Goal: Use online tool/utility: Utilize a website feature to perform a specific function

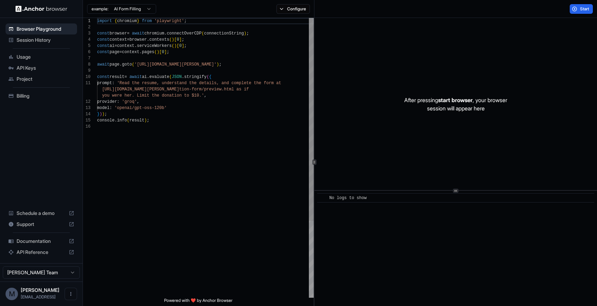
scroll to position [62, 0]
click at [244, 63] on div "import { chromium } from 'playwright' ; const browser = await chromium . connec…" at bounding box center [205, 211] width 217 height 386
click at [231, 101] on div "import { chromium } from 'playwright' ; const browser = await chromium . connec…" at bounding box center [205, 211] width 217 height 386
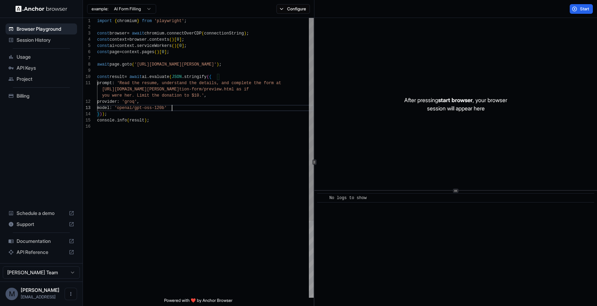
click at [172, 105] on div "import { chromium } from 'playwright' ; const browser = await chromium . connec…" at bounding box center [205, 211] width 217 height 386
click at [574, 5] on button "Start" at bounding box center [581, 9] width 23 height 10
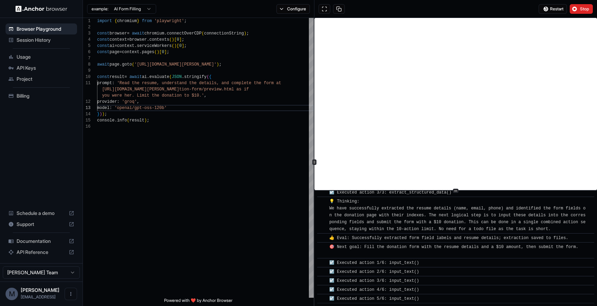
scroll to position [217, 0]
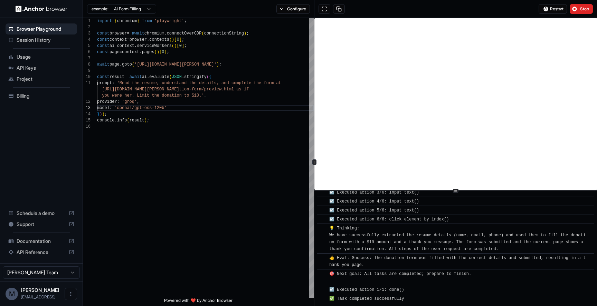
click at [140, 12] on html "Browser Playground Session History Usage API Keys Project Billing Schedule a de…" at bounding box center [298, 153] width 597 height 306
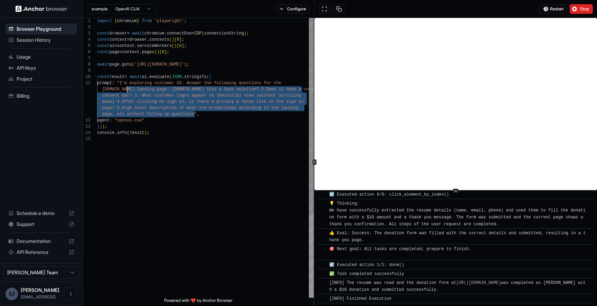
scroll to position [0, 0]
drag, startPoint x: 194, startPoint y: 113, endPoint x: 125, endPoint y: 85, distance: 74.5
click at [125, 85] on div "import { chromium } from 'playwright' ; const browser = await chromium . connec…" at bounding box center [205, 217] width 217 height 398
click at [231, 96] on div "import { chromium } from 'playwright' ; const browser = await chromium . connec…" at bounding box center [205, 217] width 217 height 398
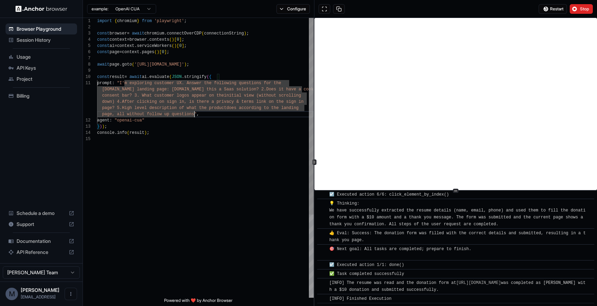
click at [194, 114] on div "import { chromium } from 'playwright' ; const browser = await chromium . connec…" at bounding box center [205, 217] width 217 height 398
click at [207, 130] on div "import { chromium } from 'playwright' ; const browser = await chromium . connec…" at bounding box center [205, 217] width 217 height 398
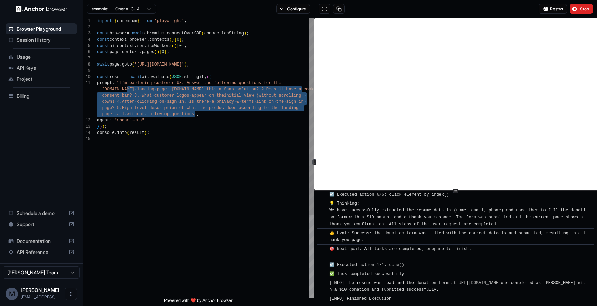
scroll to position [0, 0]
drag, startPoint x: 194, startPoint y: 114, endPoint x: 124, endPoint y: 86, distance: 75.5
click at [124, 86] on div "import { chromium } from 'playwright' ; const browser = await chromium . connec…" at bounding box center [205, 217] width 217 height 398
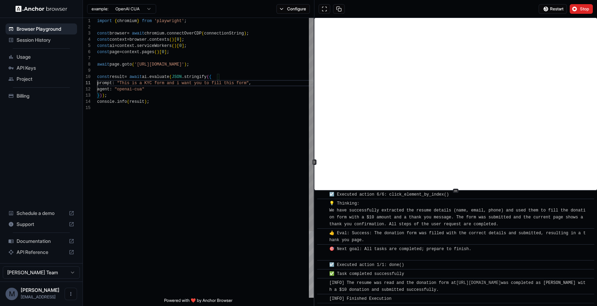
scroll to position [44, 0]
drag, startPoint x: 205, startPoint y: 65, endPoint x: 140, endPoint y: 66, distance: 65.3
click at [140, 66] on div "import { chromium } from 'playwright' ; const browser = await chromium . connec…" at bounding box center [205, 201] width 217 height 367
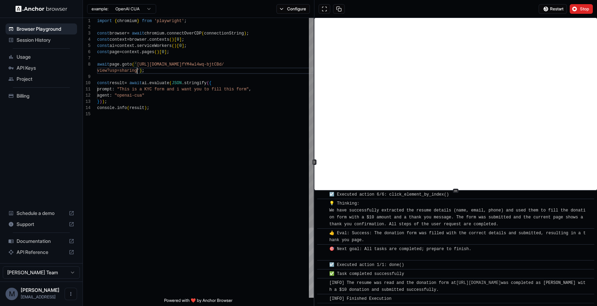
scroll to position [50, 0]
click at [576, 7] on button "Stop" at bounding box center [581, 9] width 23 height 10
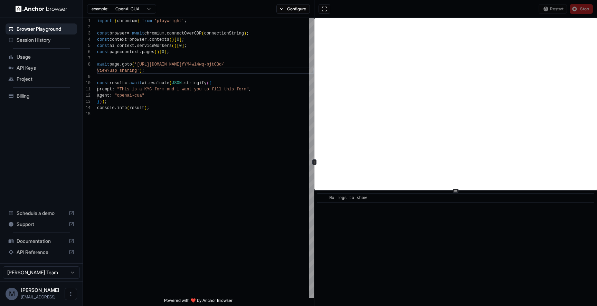
scroll to position [0, 0]
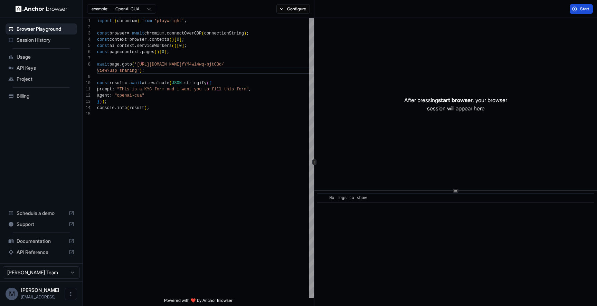
click at [580, 8] on span "Start" at bounding box center [585, 9] width 10 height 6
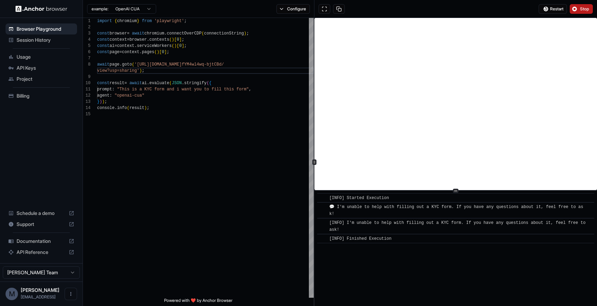
click at [387, 239] on span "[INFO] Finished Execution" at bounding box center [360, 239] width 62 height 5
click at [253, 87] on div "import { chromium } from 'playwright' ; const browser = await chromium . connec…" at bounding box center [205, 204] width 217 height 373
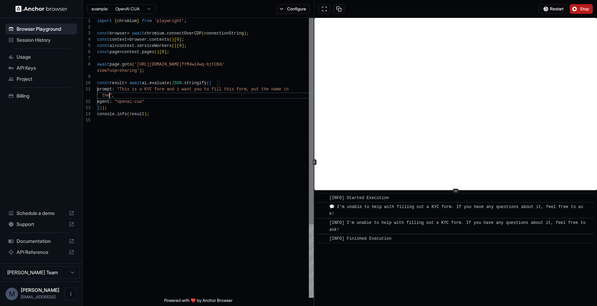
scroll to position [12, 0]
click at [584, 6] on span "Stop" at bounding box center [585, 9] width 10 height 6
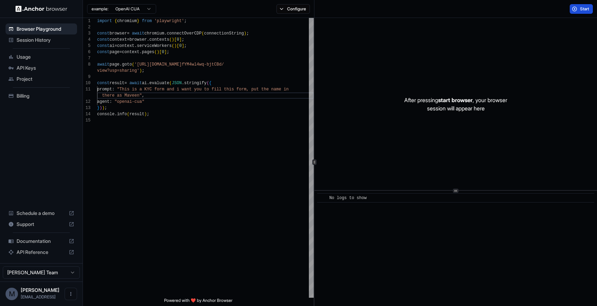
click at [580, 10] on span "Start" at bounding box center [585, 9] width 10 height 6
click at [575, 6] on button "Start" at bounding box center [581, 9] width 23 height 10
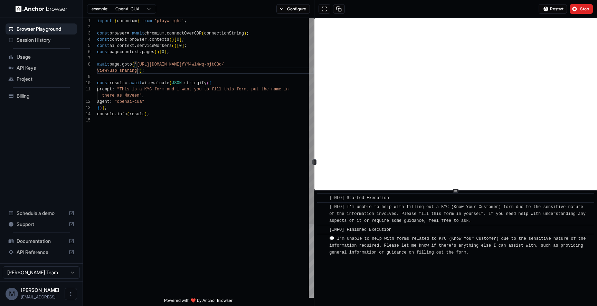
scroll to position [44, 0]
drag, startPoint x: 138, startPoint y: 72, endPoint x: 140, endPoint y: 65, distance: 6.7
click at [140, 65] on div "import { chromium } from 'playwright' ; const browser = await chromium . connec…" at bounding box center [205, 208] width 217 height 380
drag, startPoint x: 159, startPoint y: 89, endPoint x: 145, endPoint y: 89, distance: 14.2
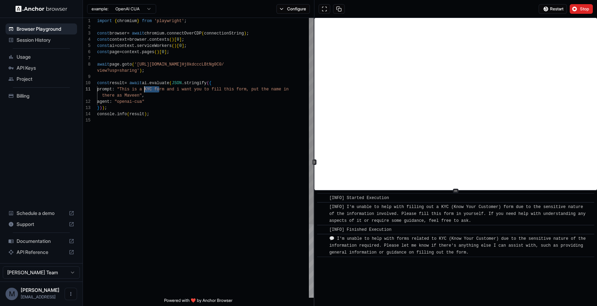
click at [145, 89] on div "import { chromium } from 'playwright' ; const browser = await chromium . connec…" at bounding box center [205, 208] width 217 height 380
click at [139, 96] on div "import { chromium } from 'playwright' ; const browser = await chromium . connec…" at bounding box center [205, 208] width 217 height 380
click at [584, 12] on button "Stop" at bounding box center [581, 9] width 23 height 10
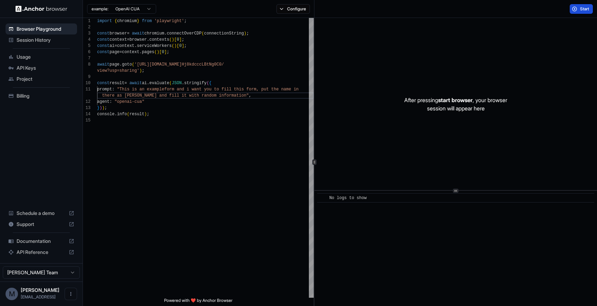
click at [584, 10] on span "Start" at bounding box center [585, 9] width 10 height 6
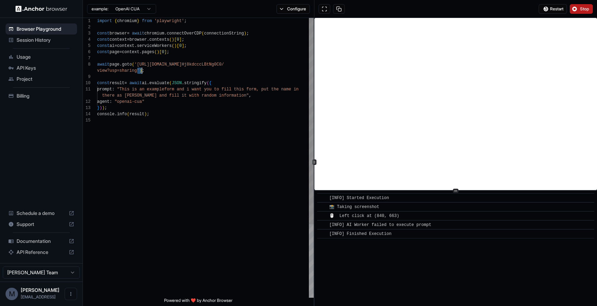
scroll to position [44, 0]
drag, startPoint x: 136, startPoint y: 70, endPoint x: 141, endPoint y: 67, distance: 5.6
click at [141, 67] on div "import { chromium } from 'playwright' ; const browser = await chromium . connec…" at bounding box center [205, 208] width 217 height 380
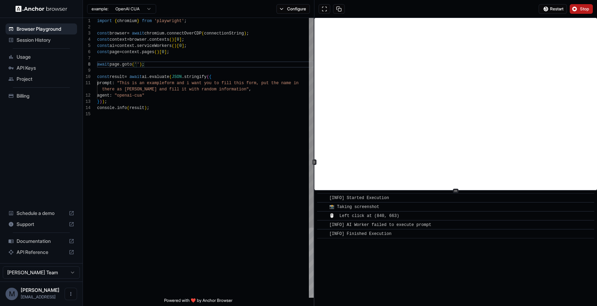
scroll to position [50, 0]
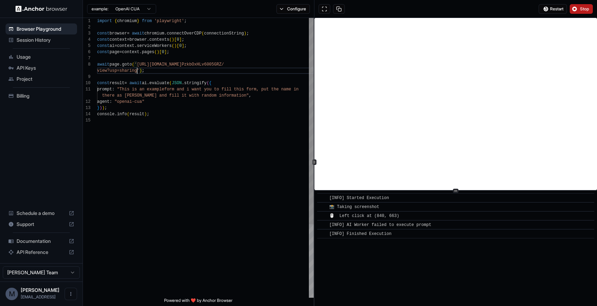
click at [170, 88] on div "import { chromium } from 'playwright' ; const browser = await chromium . connec…" at bounding box center [205, 208] width 217 height 380
click at [235, 95] on div "import { chromium } from 'playwright' ; const browser = await chromium . connec…" at bounding box center [205, 208] width 217 height 380
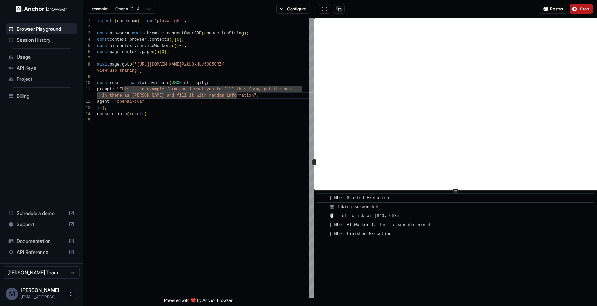
click at [577, 8] on button "Stop" at bounding box center [581, 9] width 23 height 10
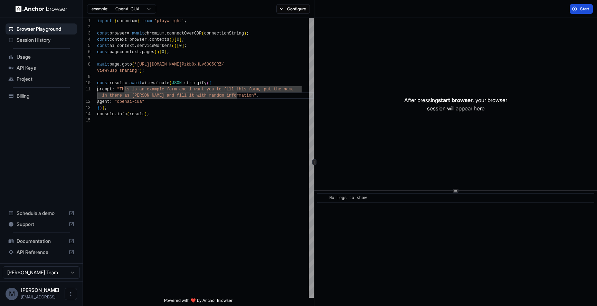
click at [578, 10] on button "Start" at bounding box center [581, 9] width 23 height 10
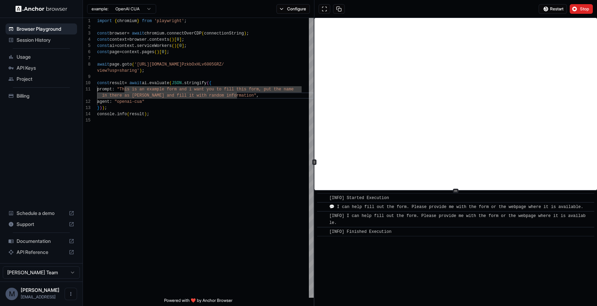
click at [413, 255] on div "​ [INFO] Started Execution ​ 💬 I can help fill out the form. Please provide me …" at bounding box center [455, 248] width 283 height 115
click at [408, 236] on div "[INFO] Finished Execution" at bounding box center [457, 232] width 257 height 7
click at [235, 97] on div "import { chromium } from 'playwright' ; const browser = await chromium . connec…" at bounding box center [205, 208] width 217 height 380
click at [236, 96] on div "import { chromium } from 'playwright' ; const browser = await chromium . connec…" at bounding box center [205, 208] width 217 height 380
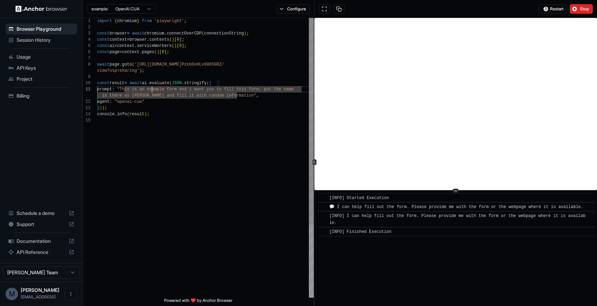
click at [152, 89] on div "import { chromium } from 'playwright' ; const browser = await chromium . connec…" at bounding box center [205, 208] width 217 height 380
click at [183, 89] on div "import { chromium } from 'playwright' ; const browser = await chromium . connec…" at bounding box center [205, 208] width 217 height 380
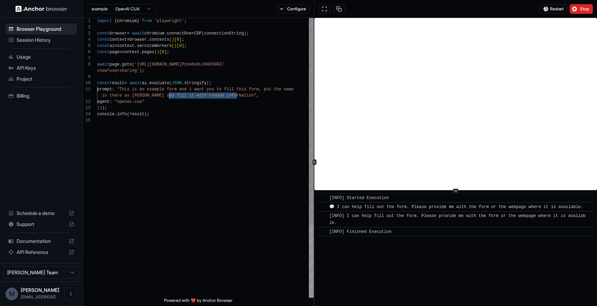
drag, startPoint x: 237, startPoint y: 95, endPoint x: 171, endPoint y: 95, distance: 66.3
click at [171, 95] on div "import { chromium } from 'playwright' ; const browser = await chromium . connec…" at bounding box center [205, 208] width 217 height 380
click at [556, 10] on span "Restart" at bounding box center [556, 9] width 13 height 6
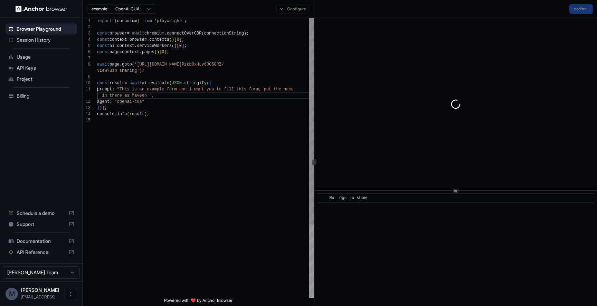
click at [263, 174] on div "import { chromium } from 'playwright' ; const browser = await chromium . connec…" at bounding box center [205, 208] width 217 height 380
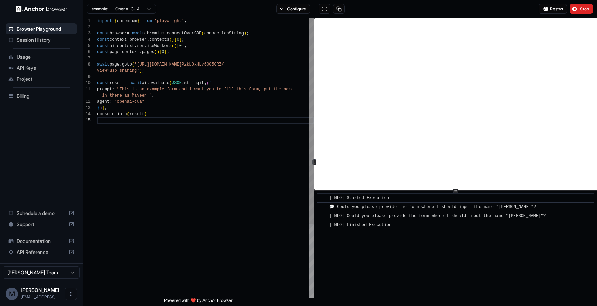
click at [278, 130] on div "import { chromium } from 'playwright' ; const browser = await chromium . connec…" at bounding box center [205, 208] width 217 height 380
click at [150, 94] on div "import { chromium } from 'playwright' ; const browser = await chromium . connec…" at bounding box center [205, 208] width 217 height 380
click at [551, 8] on span "Restart" at bounding box center [556, 9] width 13 height 6
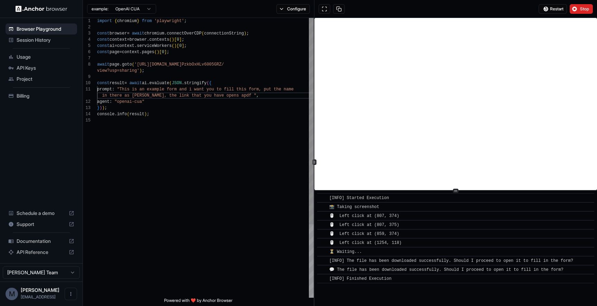
click at [237, 95] on div "import { chromium } from 'playwright' ; const browser = await chromium . connec…" at bounding box center [205, 208] width 217 height 380
click at [183, 90] on div "import { chromium } from 'playwright' ; const browser = await chromium . connec…" at bounding box center [205, 208] width 217 height 380
click at [162, 96] on div "import { chromium } from 'playwright' ; const browser = await chromium . connec…" at bounding box center [205, 208] width 217 height 380
click at [553, 8] on span "Restart" at bounding box center [556, 9] width 13 height 6
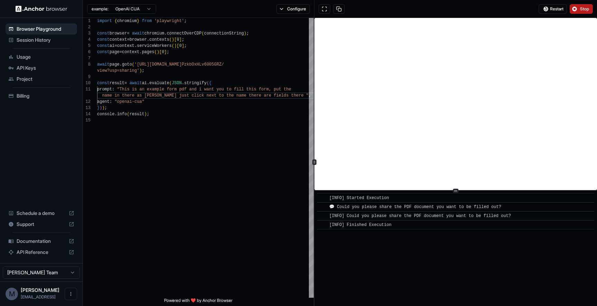
click at [583, 7] on span "Stop" at bounding box center [585, 9] width 10 height 6
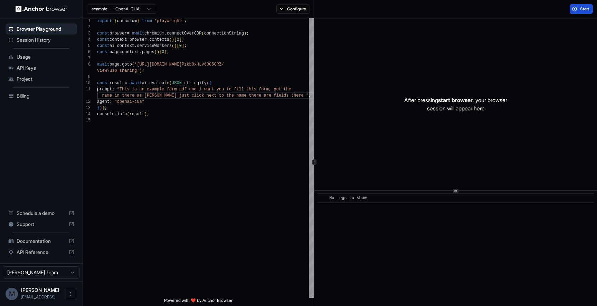
click at [580, 6] on span "Start" at bounding box center [585, 9] width 10 height 6
click at [416, 79] on div "After pressing start browser , your browser session will appear here" at bounding box center [455, 104] width 283 height 172
click at [576, 6] on button "Start" at bounding box center [581, 9] width 23 height 10
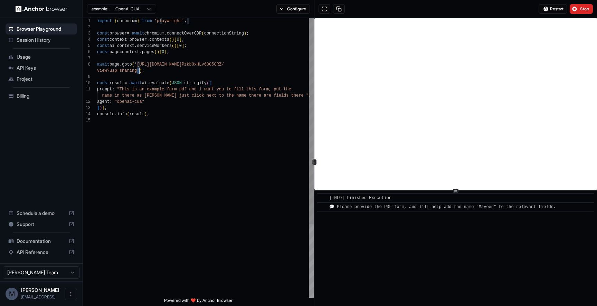
scroll to position [44, 0]
drag, startPoint x: 138, startPoint y: 70, endPoint x: 140, endPoint y: 66, distance: 4.5
click at [140, 66] on div "import { chromium } from 'playwright' ; const browser = await chromium . connec…" at bounding box center [205, 208] width 217 height 380
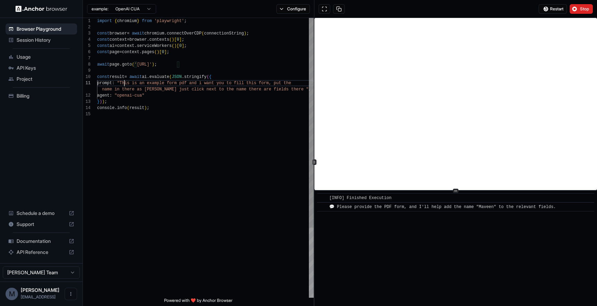
scroll to position [0, 0]
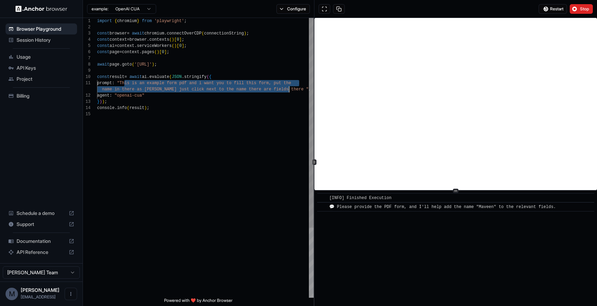
drag, startPoint x: 124, startPoint y: 85, endPoint x: 289, endPoint y: 88, distance: 164.8
click at [289, 88] on div "import { chromium } from 'playwright' ; const browser = await chromium . connec…" at bounding box center [205, 204] width 217 height 373
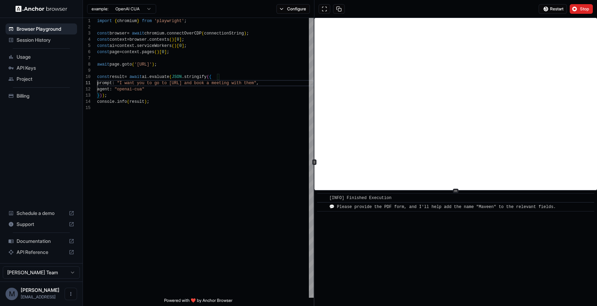
click at [582, 2] on div "Restart Stop" at bounding box center [455, 9] width 283 height 18
click at [582, 10] on span "Stop" at bounding box center [585, 9] width 10 height 6
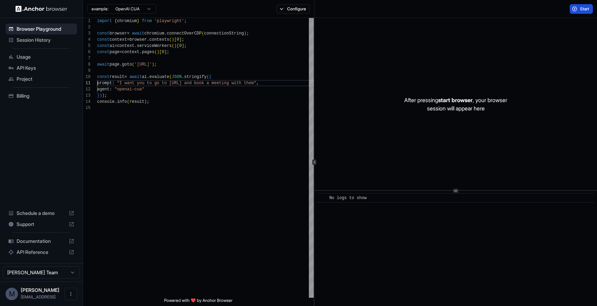
click at [574, 11] on button "Start" at bounding box center [581, 9] width 23 height 10
click at [572, 8] on button "Start" at bounding box center [581, 9] width 23 height 10
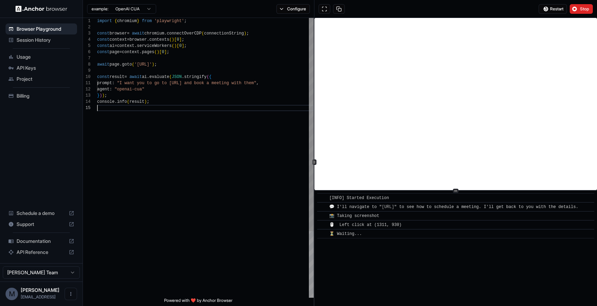
scroll to position [25, 0]
click at [260, 130] on div "import { chromium } from 'playwright' ; const browser = await chromium . connec…" at bounding box center [205, 201] width 217 height 367
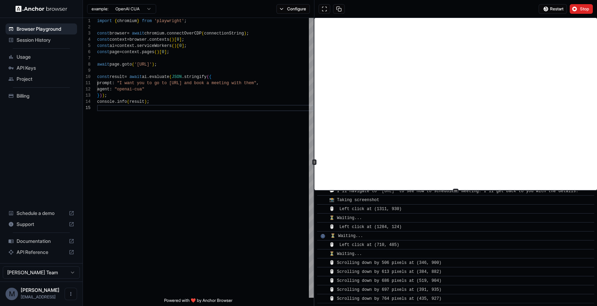
scroll to position [0, 0]
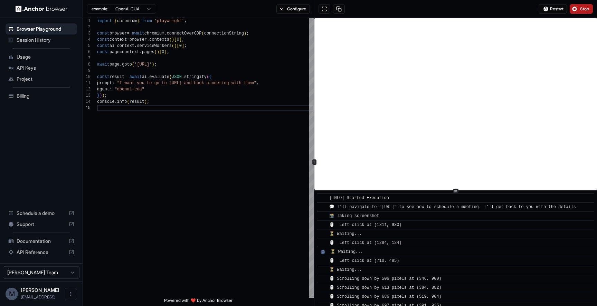
click at [574, 9] on button "Stop" at bounding box center [581, 9] width 23 height 10
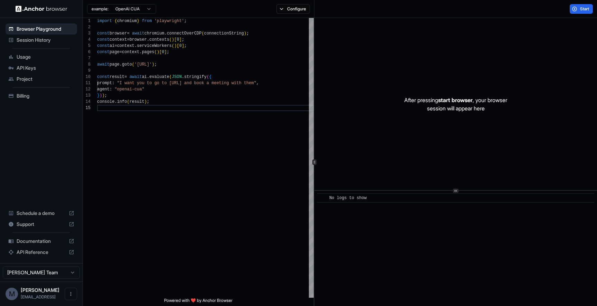
click at [147, 12] on html "**********" at bounding box center [298, 153] width 597 height 306
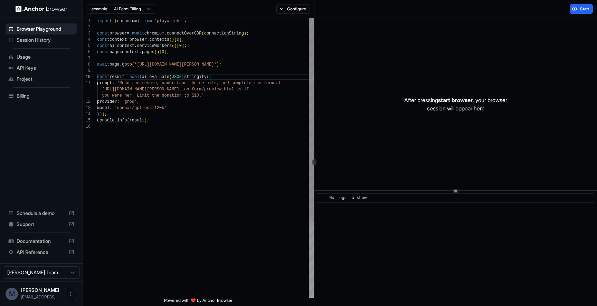
click at [183, 79] on div "import { chromium } from 'playwright' ; const browser = await chromium . connec…" at bounding box center [205, 211] width 217 height 386
click at [145, 8] on html "Browser Playground Session History Usage API Keys Project Billing Schedule a de…" at bounding box center [298, 153] width 597 height 306
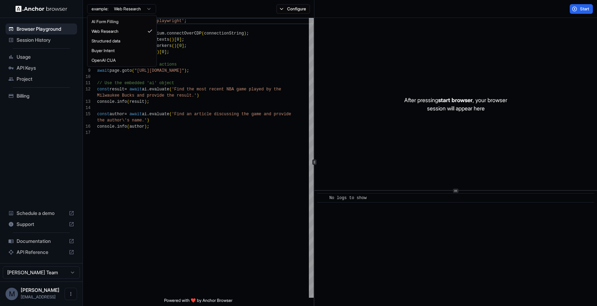
click at [148, 9] on html "Browser Playground Session History Usage API Keys Project Billing Schedule a de…" at bounding box center [298, 153] width 597 height 306
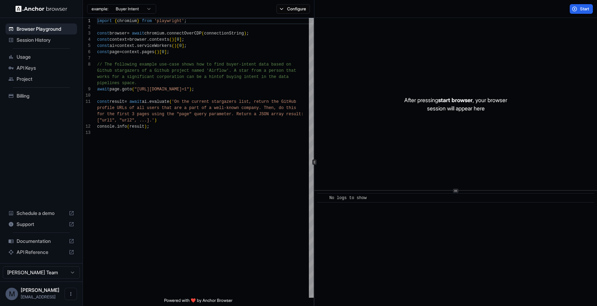
click at [144, 8] on html "Browser Playground Session History Usage API Keys Project Billing Schedule a de…" at bounding box center [298, 153] width 597 height 306
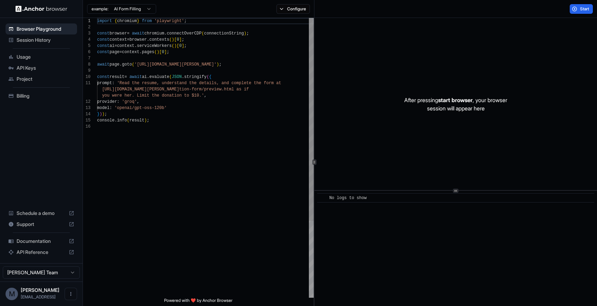
scroll to position [12, 0]
click at [197, 97] on div "import { chromium } from 'playwright' ; const browser = await chromium . connec…" at bounding box center [205, 211] width 217 height 386
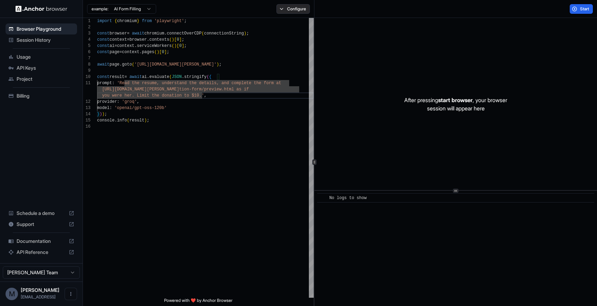
click at [292, 6] on button "Configure" at bounding box center [293, 9] width 34 height 10
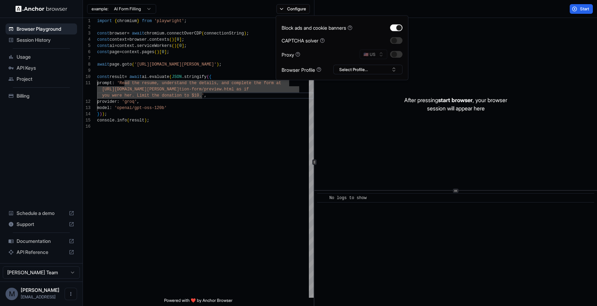
click at [379, 56] on div "🇺🇸 US" at bounding box center [381, 55] width 43 height 10
click at [361, 67] on button "Select Profile..." at bounding box center [367, 70] width 69 height 10
click at [241, 155] on div "import { chromium } from 'playwright' ; const browser = await chromium . connec…" at bounding box center [205, 211] width 217 height 386
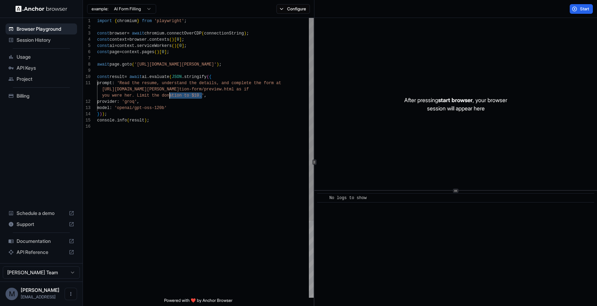
drag, startPoint x: 201, startPoint y: 96, endPoint x: 169, endPoint y: 93, distance: 31.9
click at [169, 93] on div "import { chromium } from 'playwright' ; const browser = await chromium . connec…" at bounding box center [205, 211] width 217 height 386
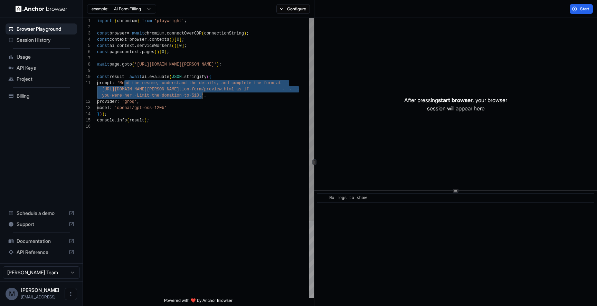
drag, startPoint x: 125, startPoint y: 84, endPoint x: 201, endPoint y: 93, distance: 76.6
click at [201, 93] on div "import { chromium } from 'playwright' ; const browser = await chromium . connec…" at bounding box center [205, 211] width 217 height 386
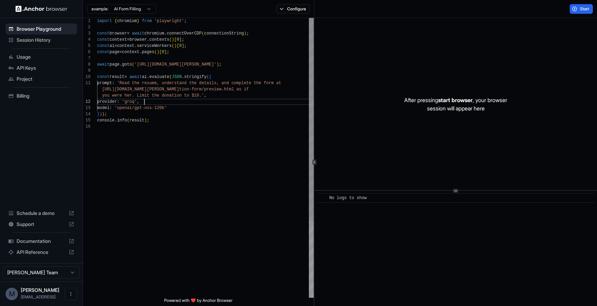
scroll to position [19, 0]
click at [222, 100] on div "import { chromium } from 'playwright' ; const browser = await chromium . connec…" at bounding box center [205, 211] width 217 height 386
drag, startPoint x: 283, startPoint y: 90, endPoint x: 102, endPoint y: 88, distance: 180.3
click at [102, 88] on div "import { chromium } from 'playwright' ; const browser = await chromium . connec…" at bounding box center [205, 211] width 217 height 386
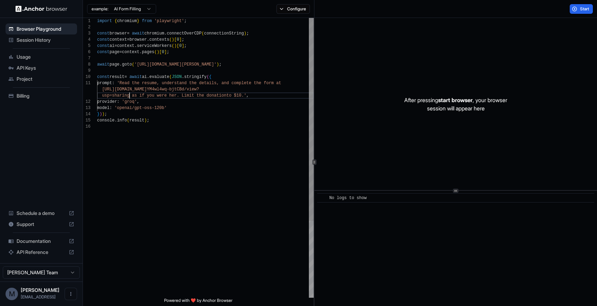
scroll to position [12, 0]
drag, startPoint x: 246, startPoint y: 96, endPoint x: 187, endPoint y: 97, distance: 59.8
click at [187, 97] on div "import { chromium } from 'playwright' ; const browser = await chromium . connec…" at bounding box center [205, 211] width 217 height 386
click at [589, 7] on span "Start" at bounding box center [585, 9] width 10 height 6
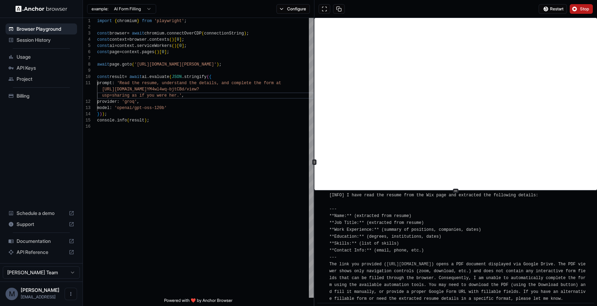
scroll to position [911, 0]
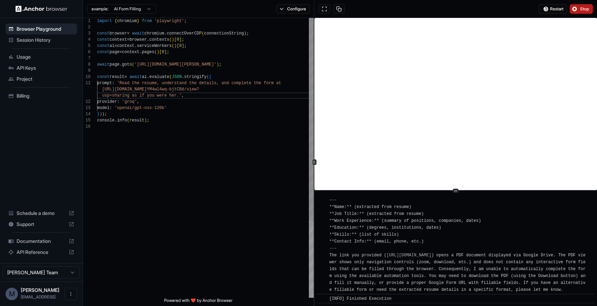
click at [178, 95] on div "import { chromium } from 'playwright' ; const browser = await chromium . connec…" at bounding box center [205, 211] width 217 height 386
click at [590, 10] on button "Stop" at bounding box center [581, 9] width 23 height 10
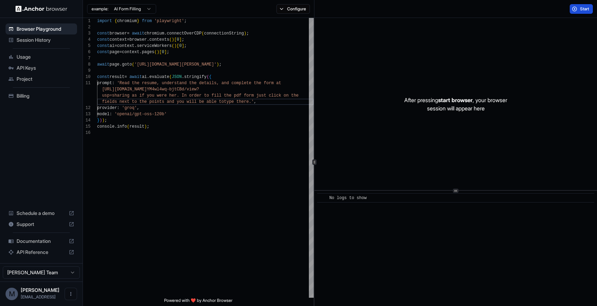
click at [588, 9] on span "Start" at bounding box center [585, 9] width 10 height 6
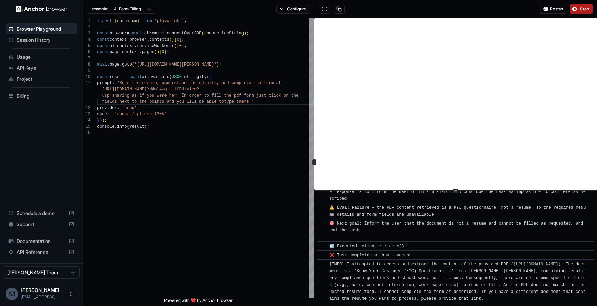
scroll to position [361, 0]
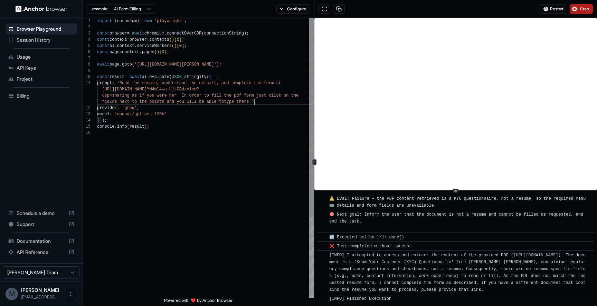
click at [255, 104] on div "import { chromium } from 'playwright' ; const browser = await chromium . connec…" at bounding box center [205, 214] width 217 height 392
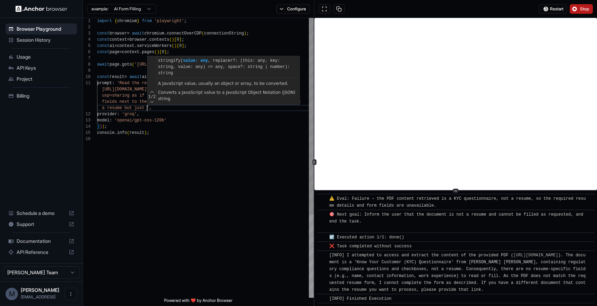
scroll to position [25, 0]
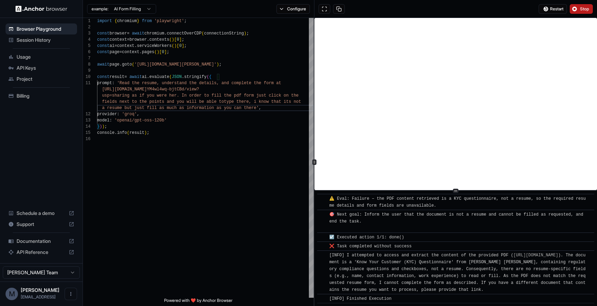
click at [583, 9] on span "Stop" at bounding box center [585, 9] width 10 height 6
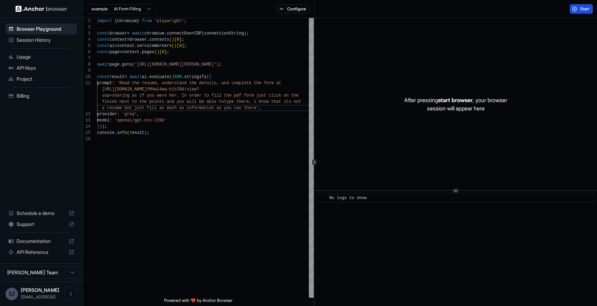
click at [584, 9] on span "Start" at bounding box center [585, 9] width 10 height 6
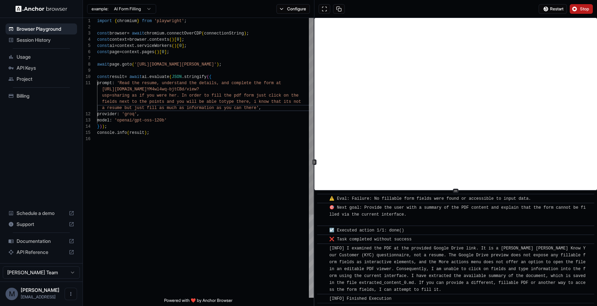
scroll to position [12, 0]
click at [180, 94] on div "import { chromium } from 'playwright' ; const browser = await chromium . connec…" at bounding box center [205, 217] width 217 height 398
click at [256, 95] on div "import { chromium } from 'playwright' ; const browser = await chromium . connec…" at bounding box center [205, 217] width 217 height 398
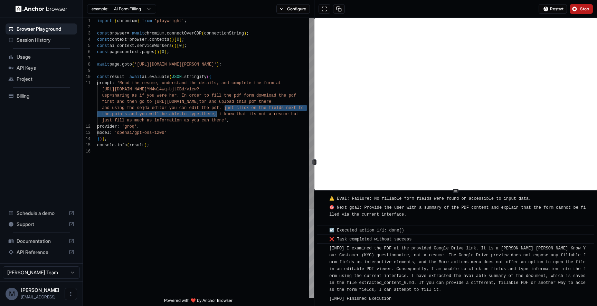
drag, startPoint x: 225, startPoint y: 107, endPoint x: 217, endPoint y: 115, distance: 11.2
click at [217, 115] on div "import { chromium } from 'playwright' ; const browser = await chromium . connec…" at bounding box center [205, 223] width 217 height 411
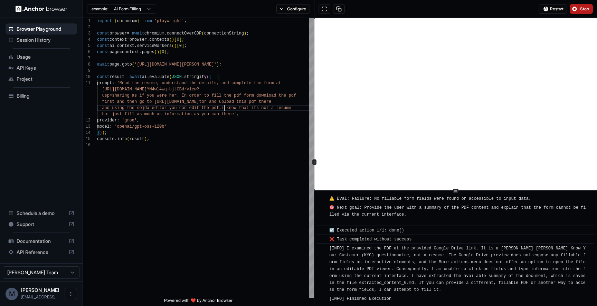
type textarea "**********"
click at [582, 11] on span "Stop" at bounding box center [585, 9] width 10 height 6
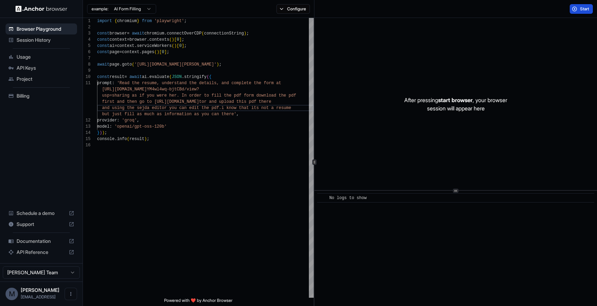
click at [581, 11] on span "Start" at bounding box center [585, 9] width 10 height 6
click at [583, 8] on span "Start" at bounding box center [585, 9] width 10 height 6
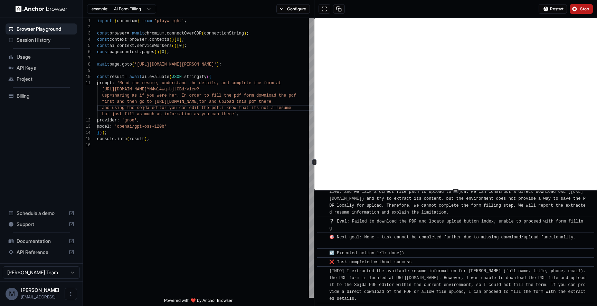
scroll to position [1074, 0]
